Goal: Task Accomplishment & Management: Manage account settings

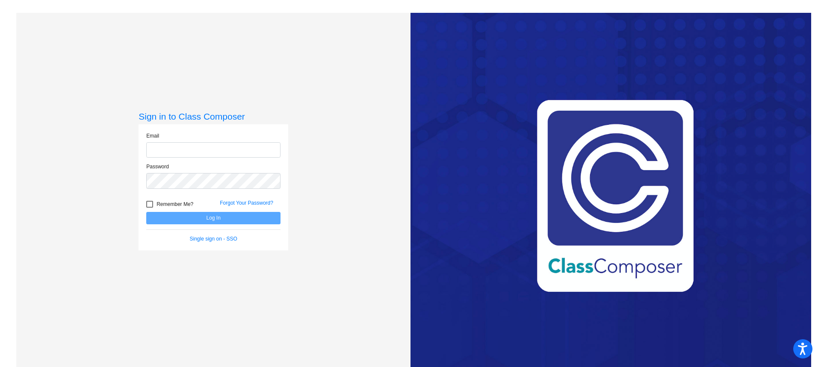
type input "[EMAIL_ADDRESS][DOMAIN_NAME]"
click at [227, 217] on button "Log In" at bounding box center [213, 218] width 134 height 12
